Goal: Task Accomplishment & Management: Use online tool/utility

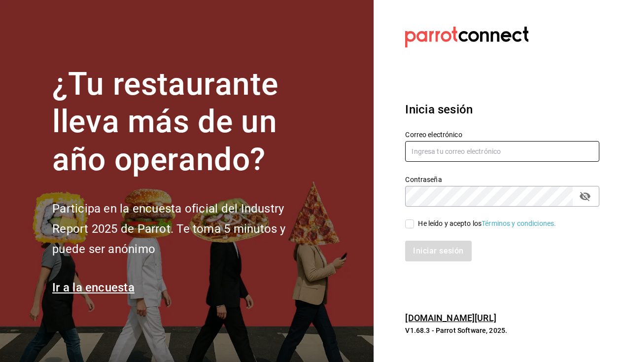
type input "[EMAIL_ADDRESS][DOMAIN_NAME]"
click at [408, 220] on input "He leído y acepto los Términos y condiciones." at bounding box center [409, 223] width 9 height 9
checkbox input "true"
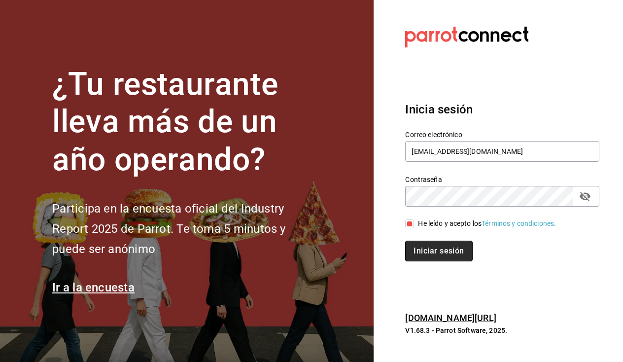
click at [421, 246] on button "Iniciar sesión" at bounding box center [438, 251] width 67 height 21
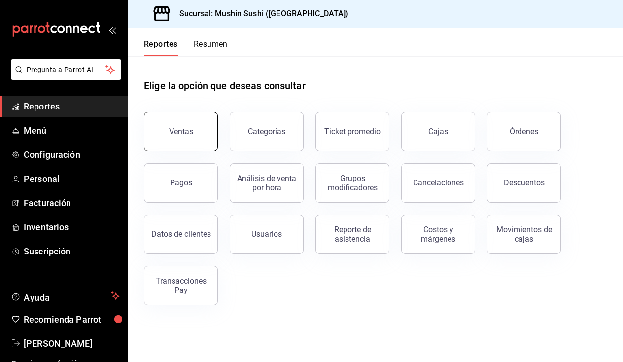
click at [168, 132] on button "Ventas" at bounding box center [181, 131] width 74 height 39
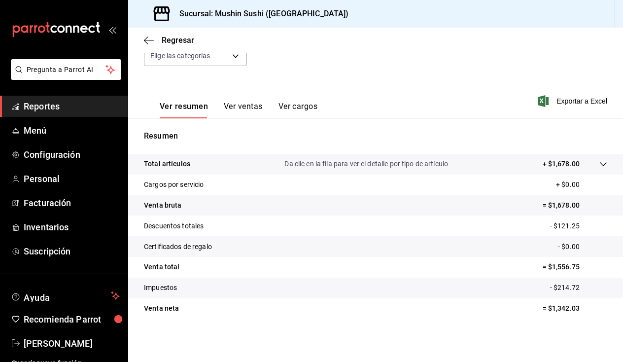
scroll to position [110, 0]
click at [550, 165] on p "+ $1,678.00" at bounding box center [561, 164] width 37 height 10
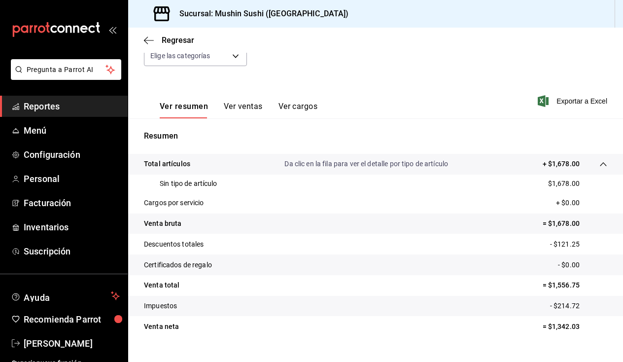
click at [550, 165] on p "+ $1,678.00" at bounding box center [561, 164] width 37 height 10
